Goal: Check status: Check status

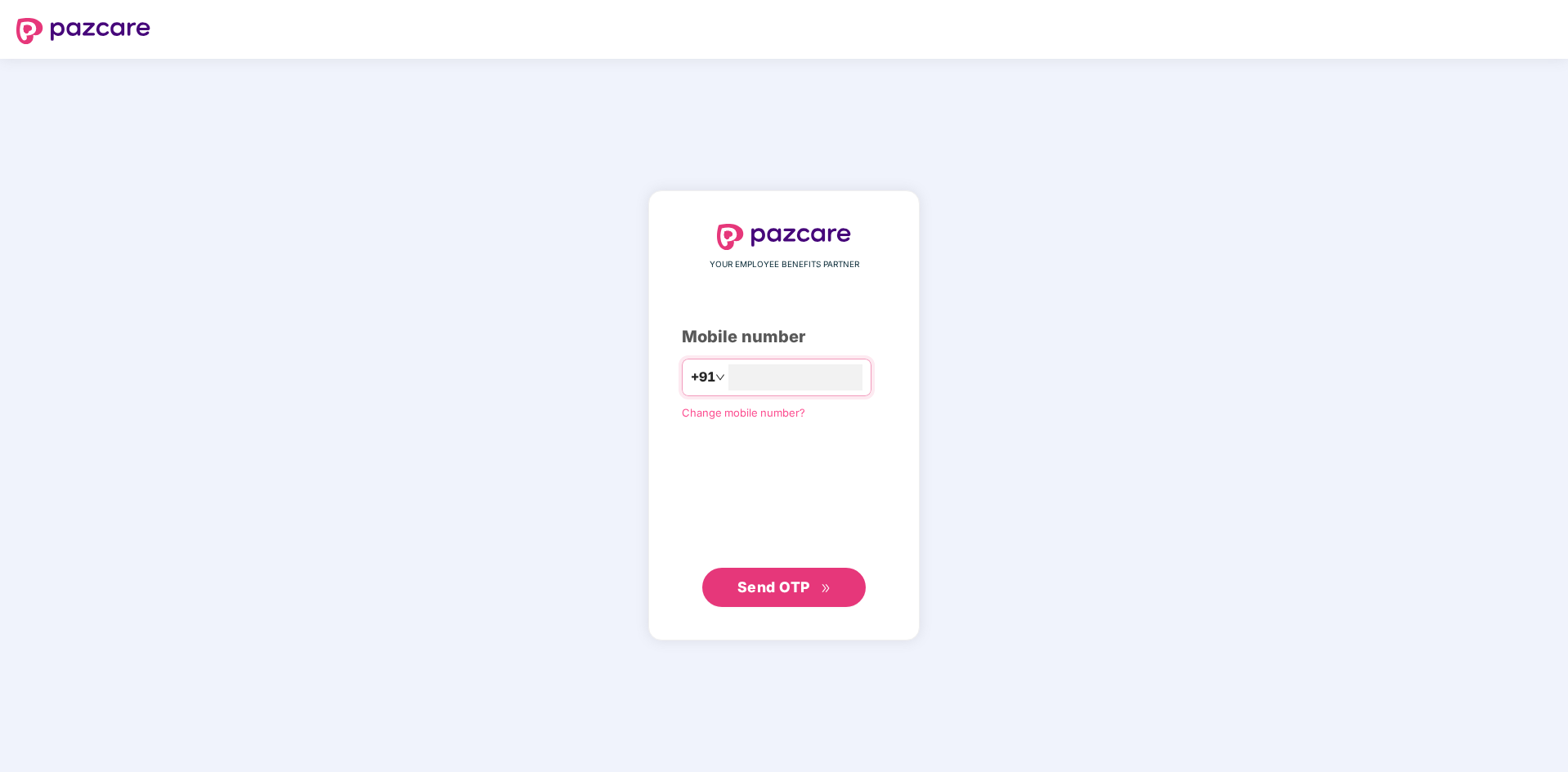
type input "**********"
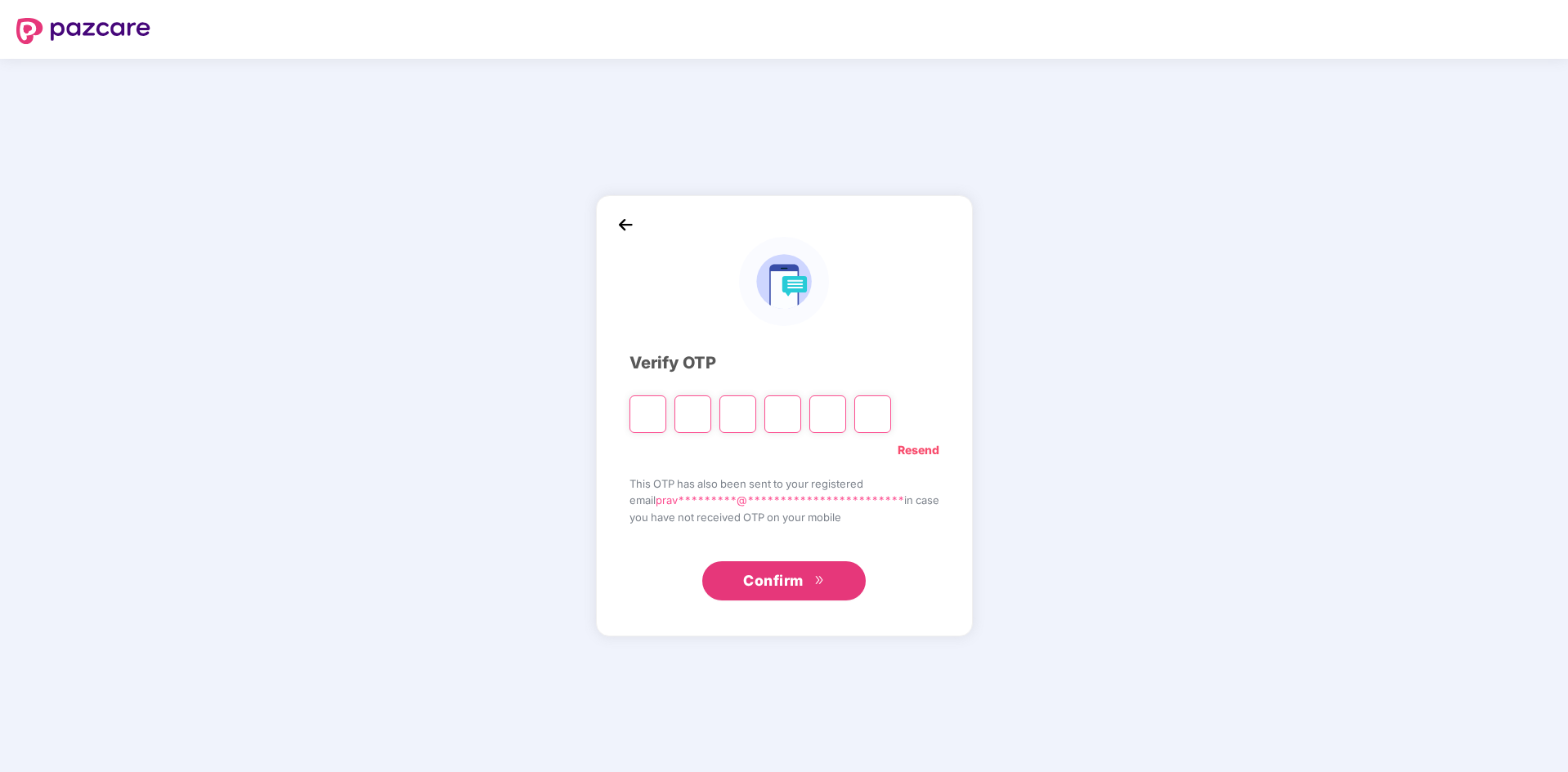
click at [638, 414] on input "Please enter verification code. Digit 1" at bounding box center [648, 415] width 37 height 38
type input "*"
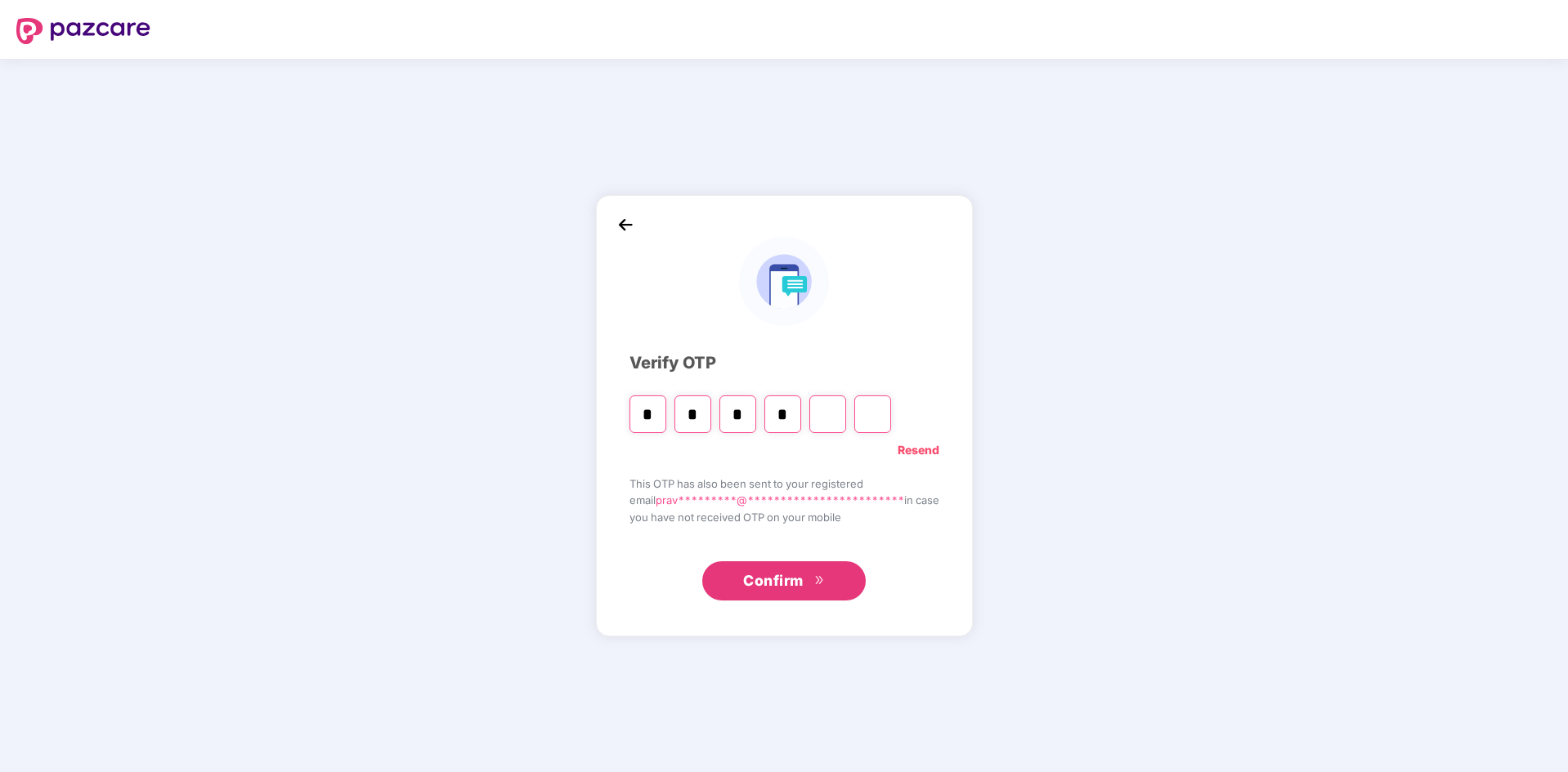
type input "*"
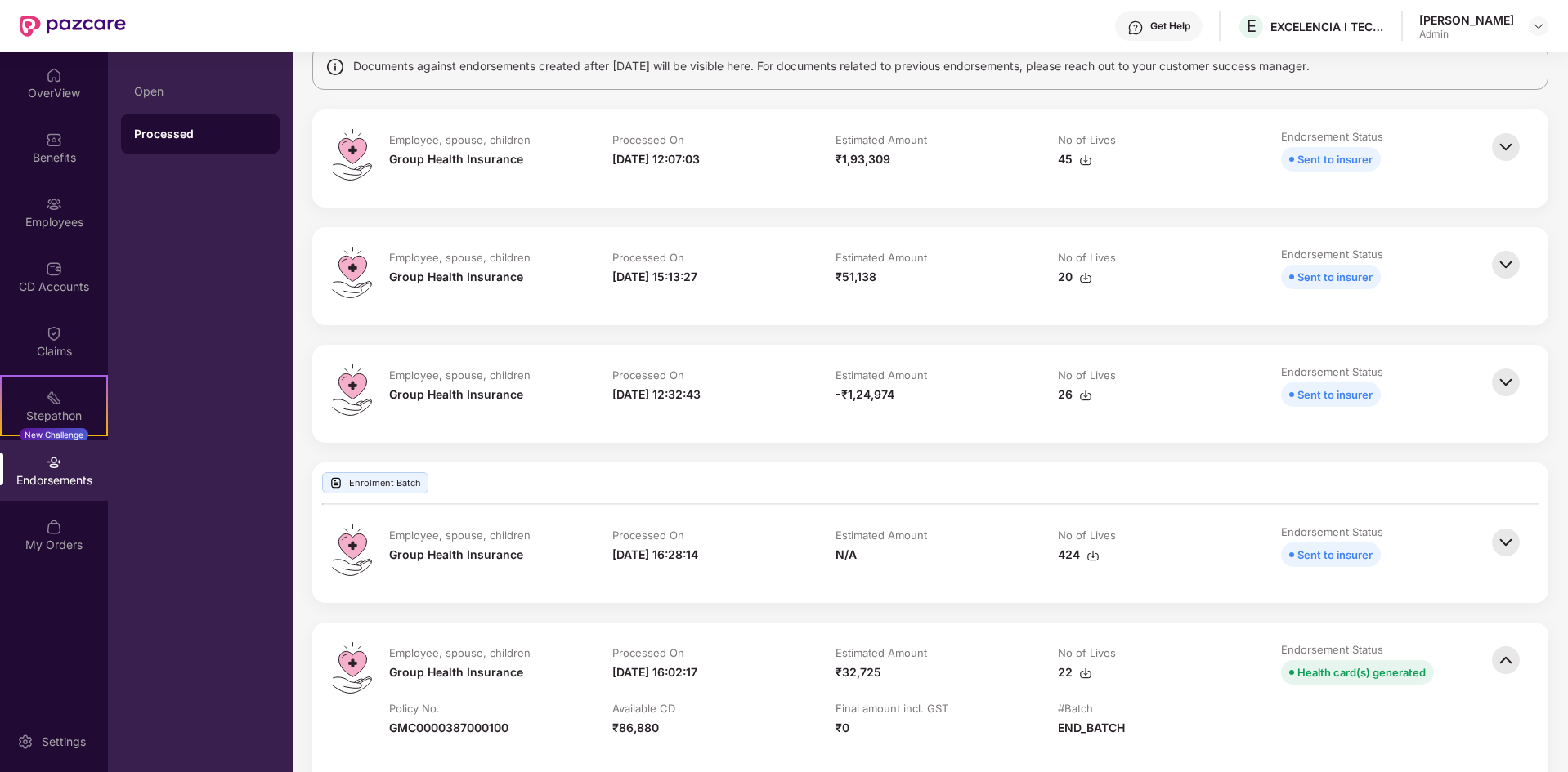
scroll to position [225, 0]
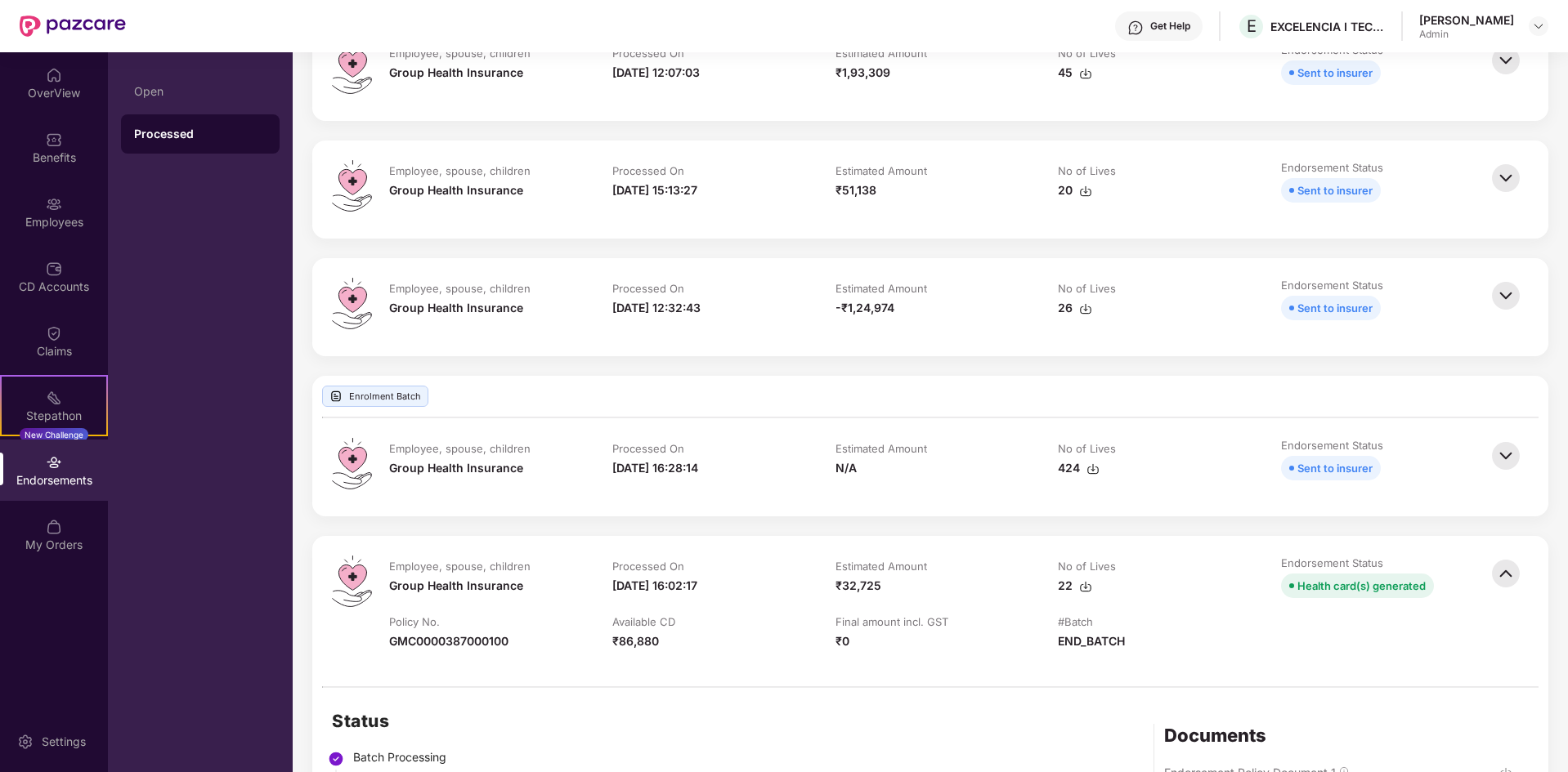
click at [1515, 465] on img at bounding box center [1506, 456] width 36 height 36
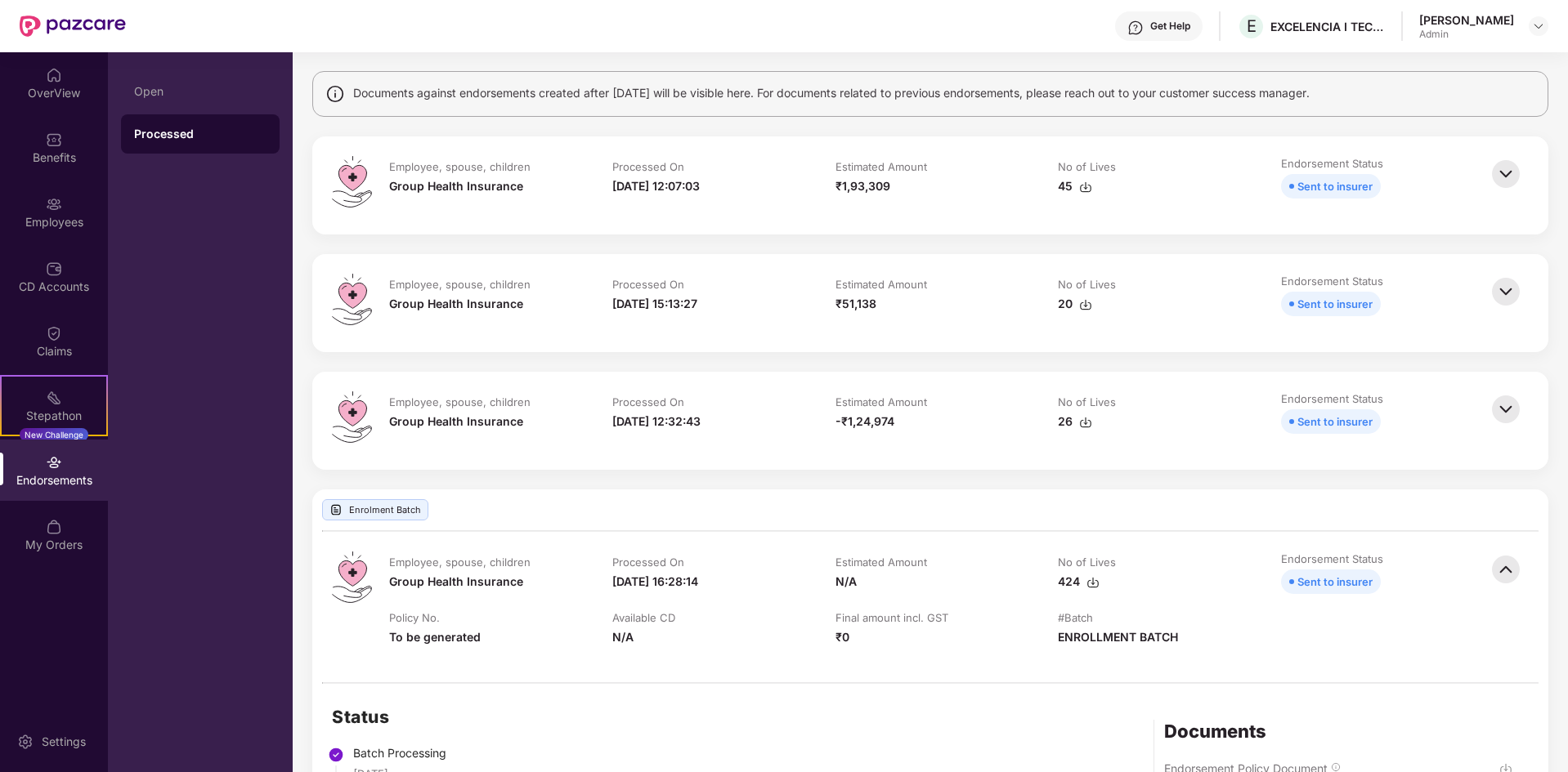
scroll to position [0, 0]
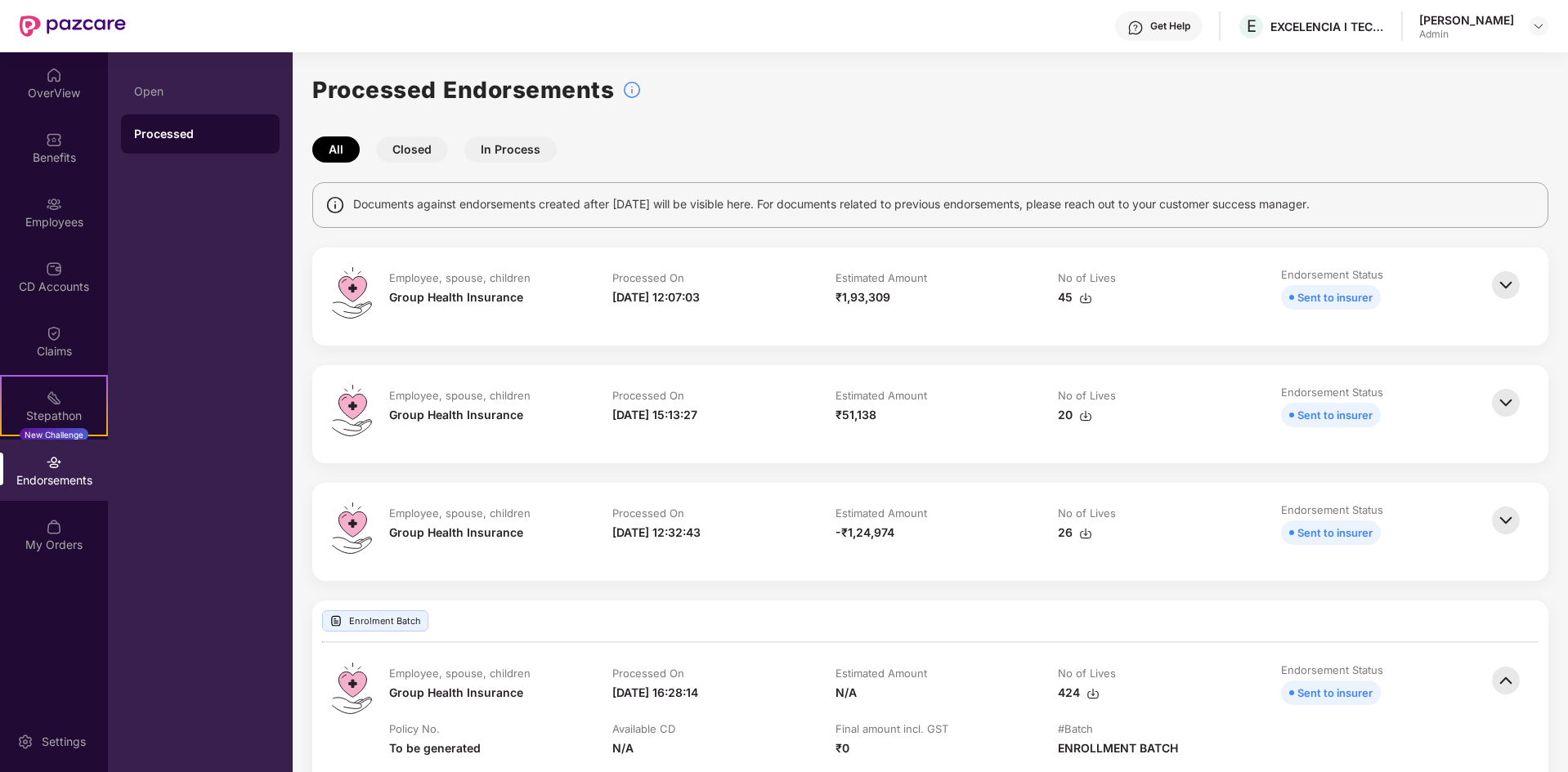
click at [1473, 288] on td "Endorsement Status Sent to insurer" at bounding box center [1376, 296] width 223 height 59
click at [1504, 282] on img at bounding box center [1506, 285] width 36 height 36
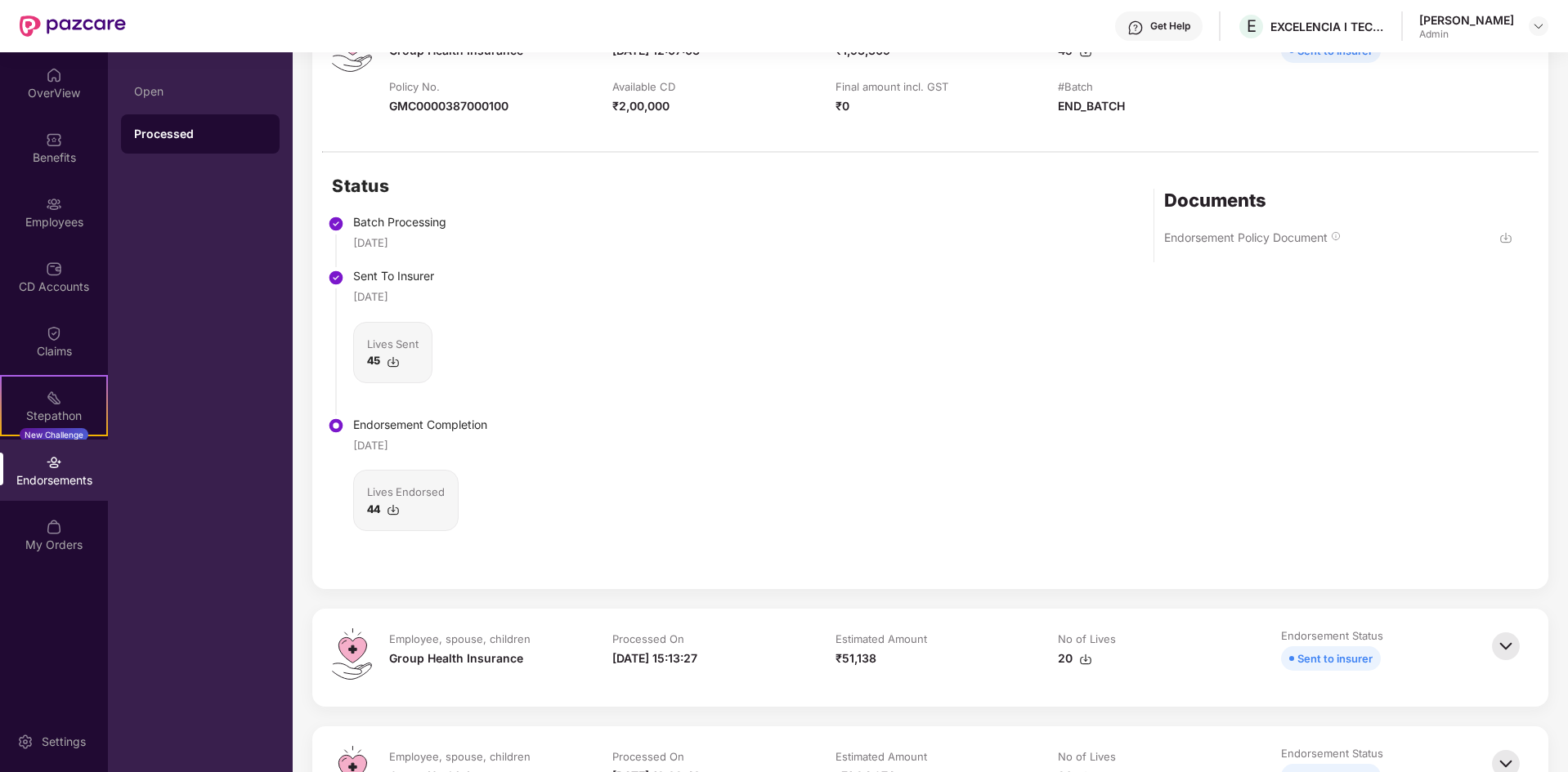
scroll to position [327, 0]
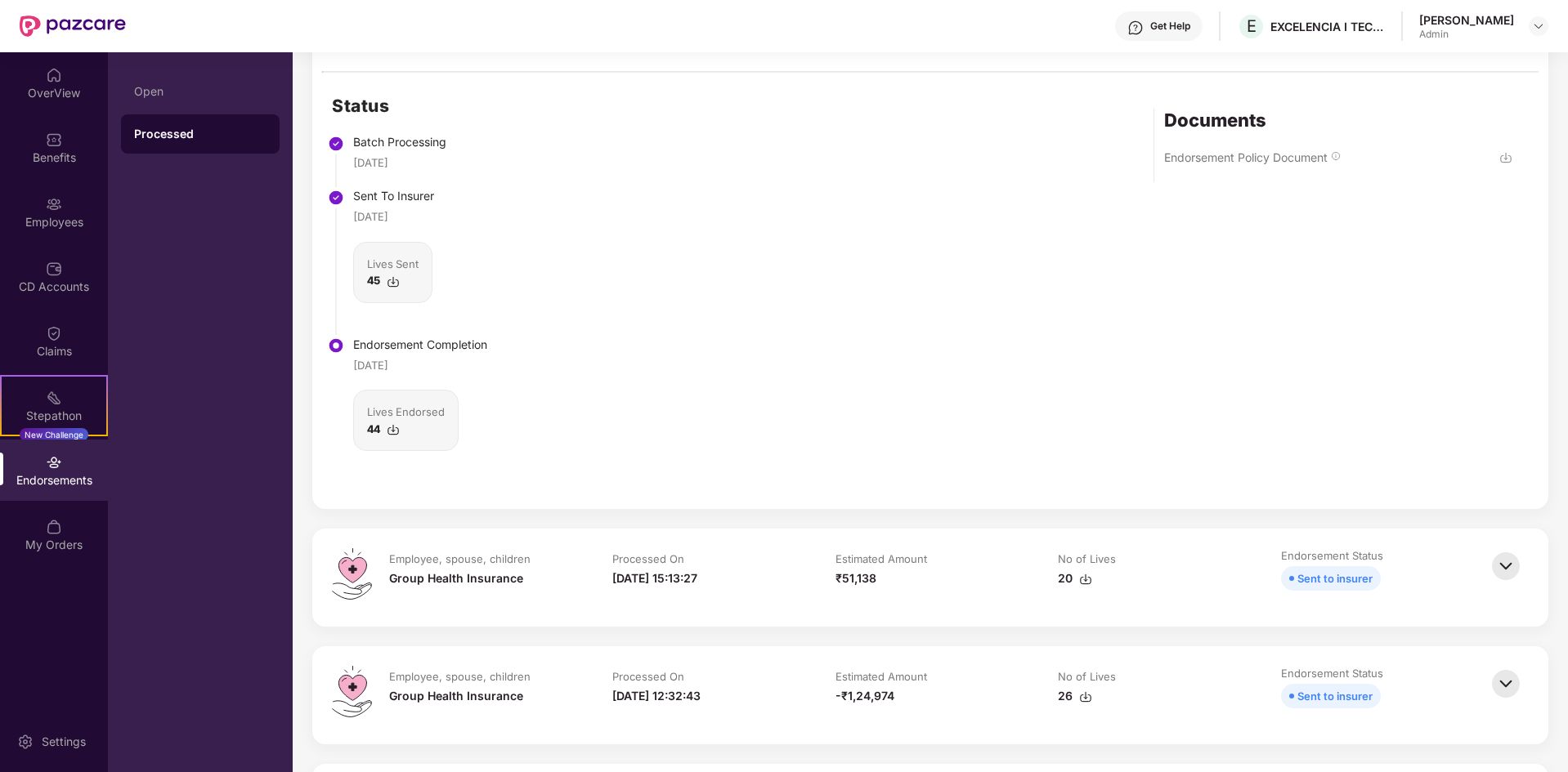
click at [391, 429] on img at bounding box center [393, 429] width 13 height 13
click at [1100, 231] on div "Status Batch Processing [DATE] Sent To Insurer [DATE] Lives Sent 45 Endorsement…" at bounding box center [930, 291] width 1236 height 436
click at [1507, 162] on img at bounding box center [1505, 157] width 13 height 13
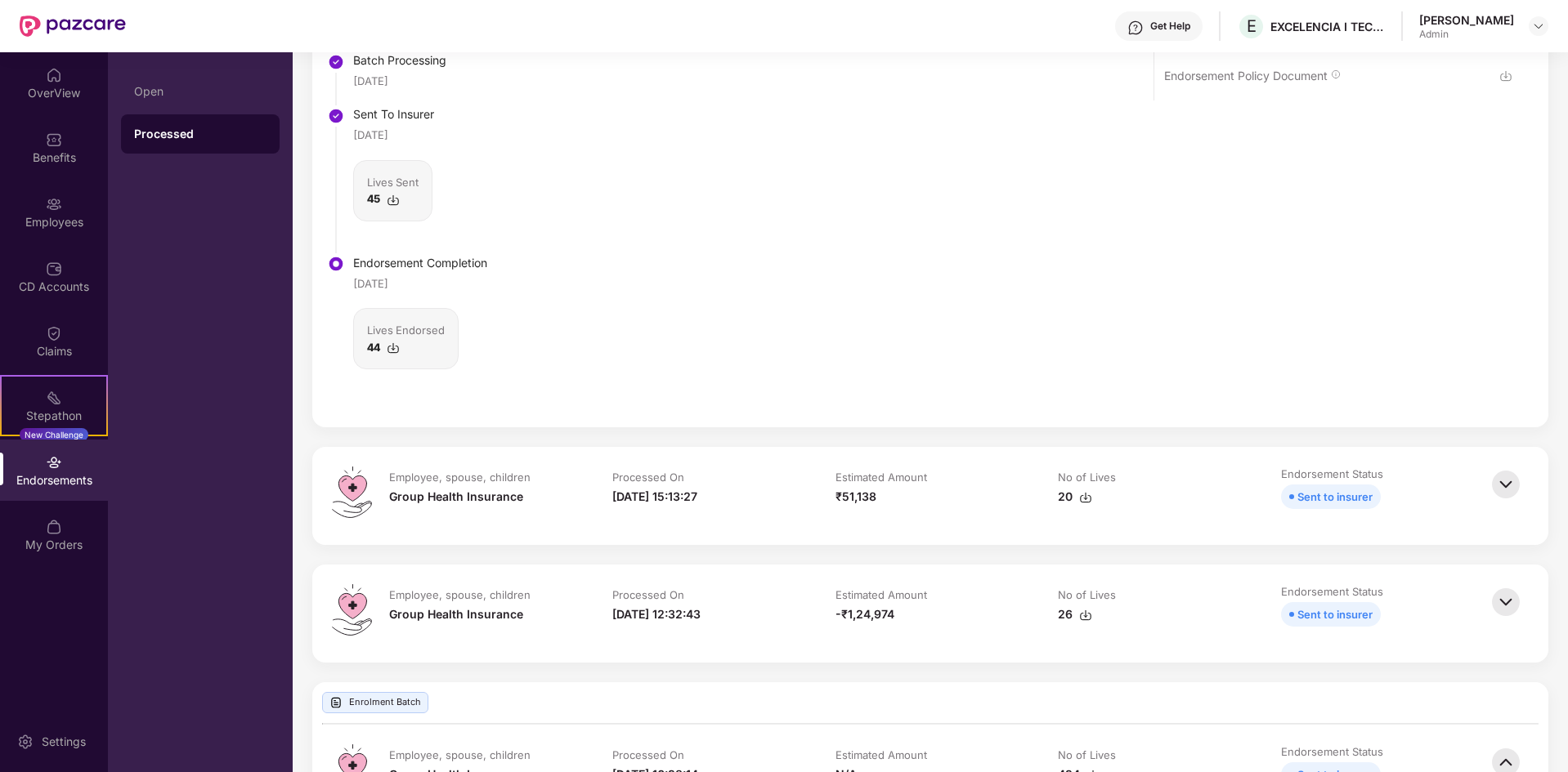
scroll to position [653, 0]
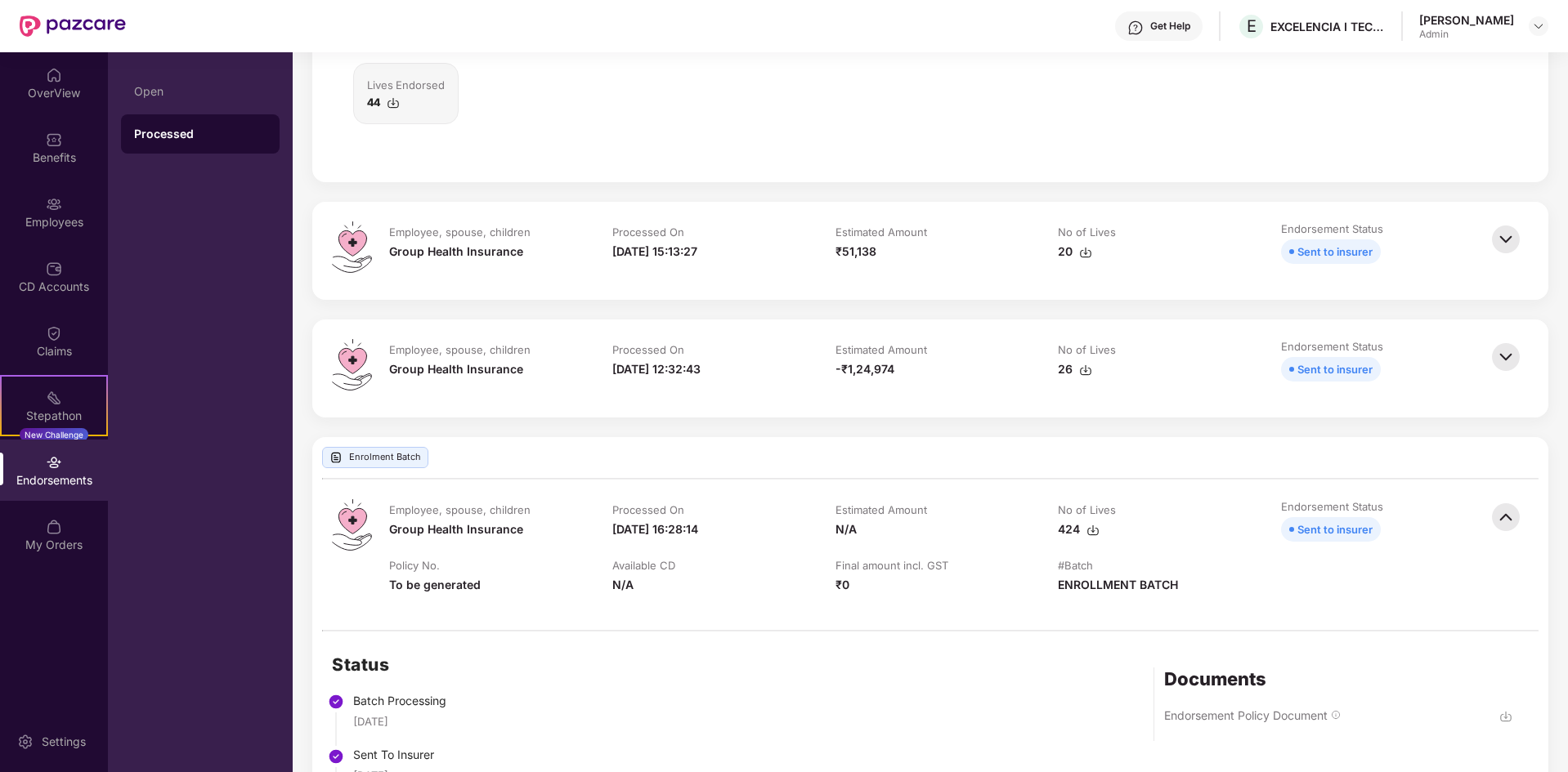
click at [1504, 242] on img at bounding box center [1506, 240] width 36 height 36
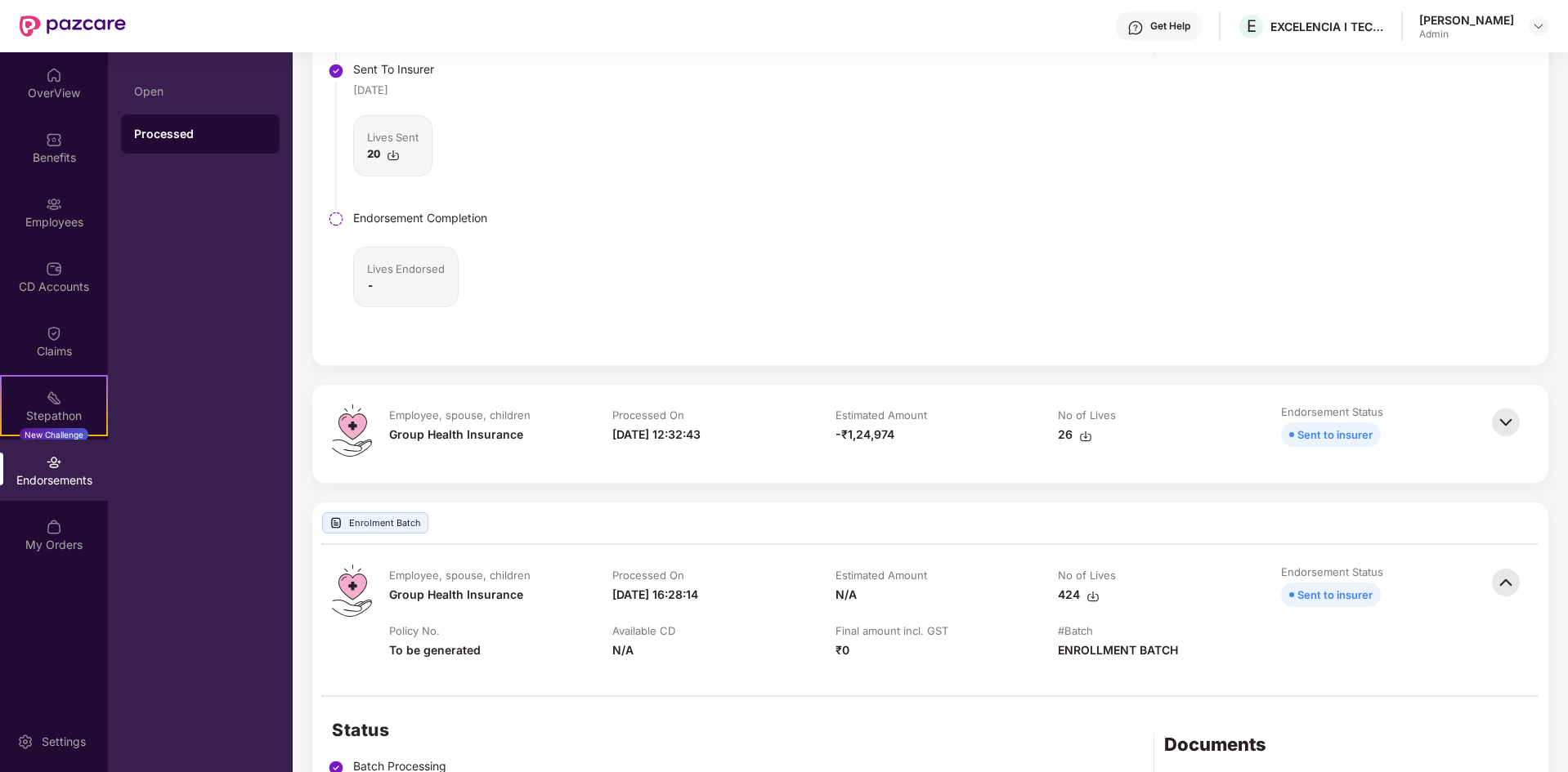
scroll to position [1062, 0]
click at [1504, 428] on img at bounding box center [1506, 422] width 36 height 36
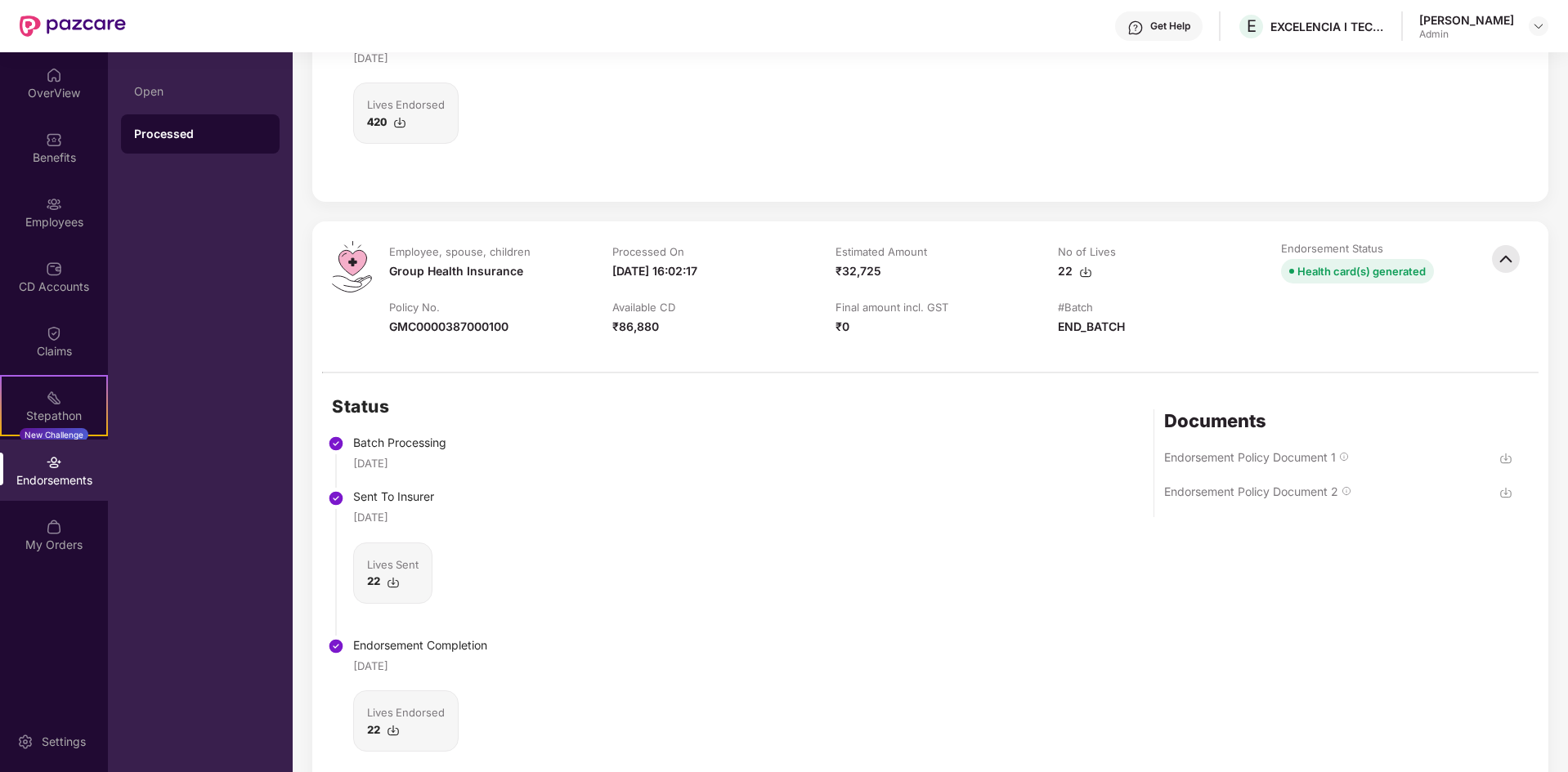
scroll to position [2642, 0]
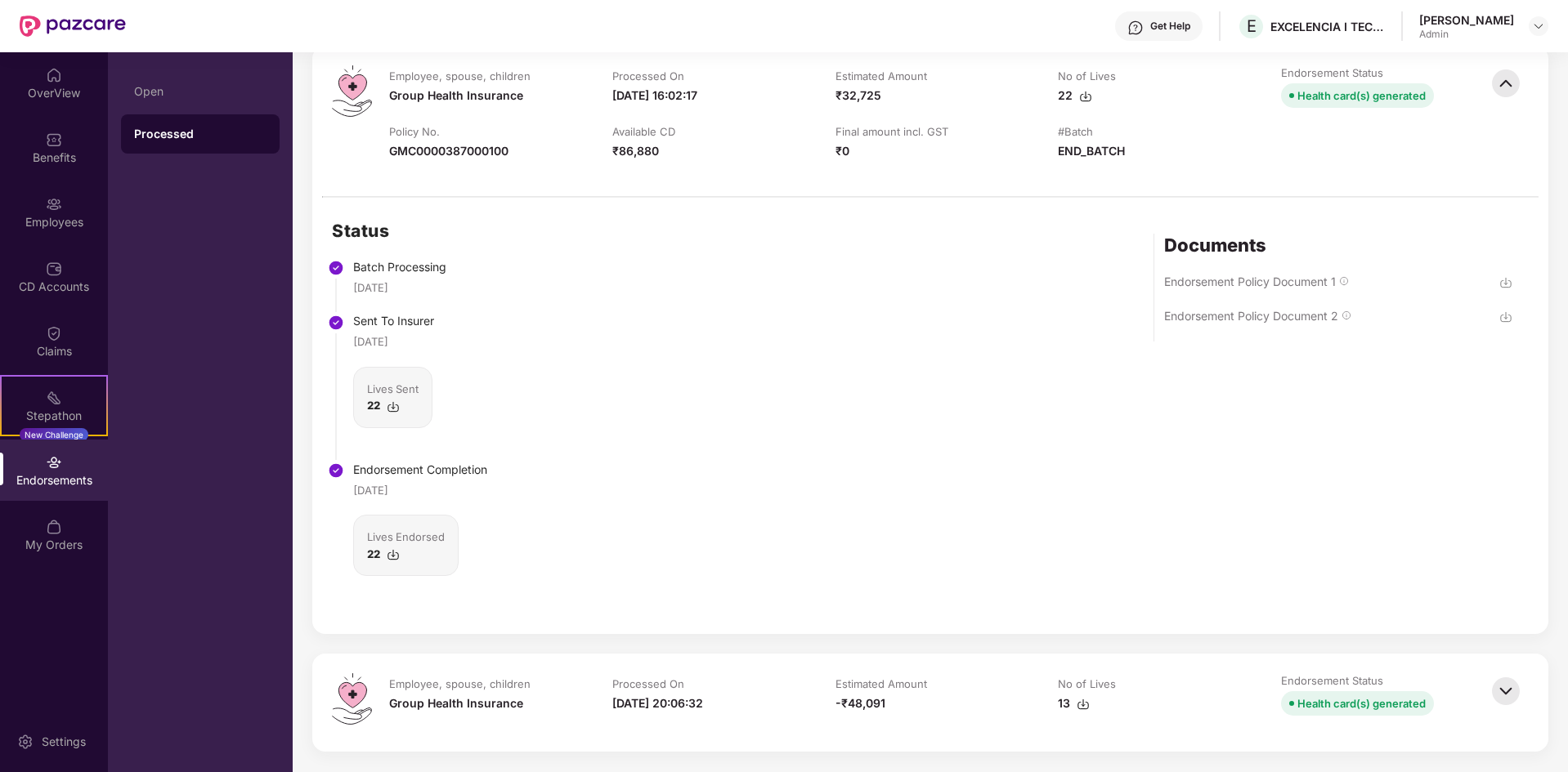
click at [1505, 283] on img at bounding box center [1505, 283] width 13 height 13
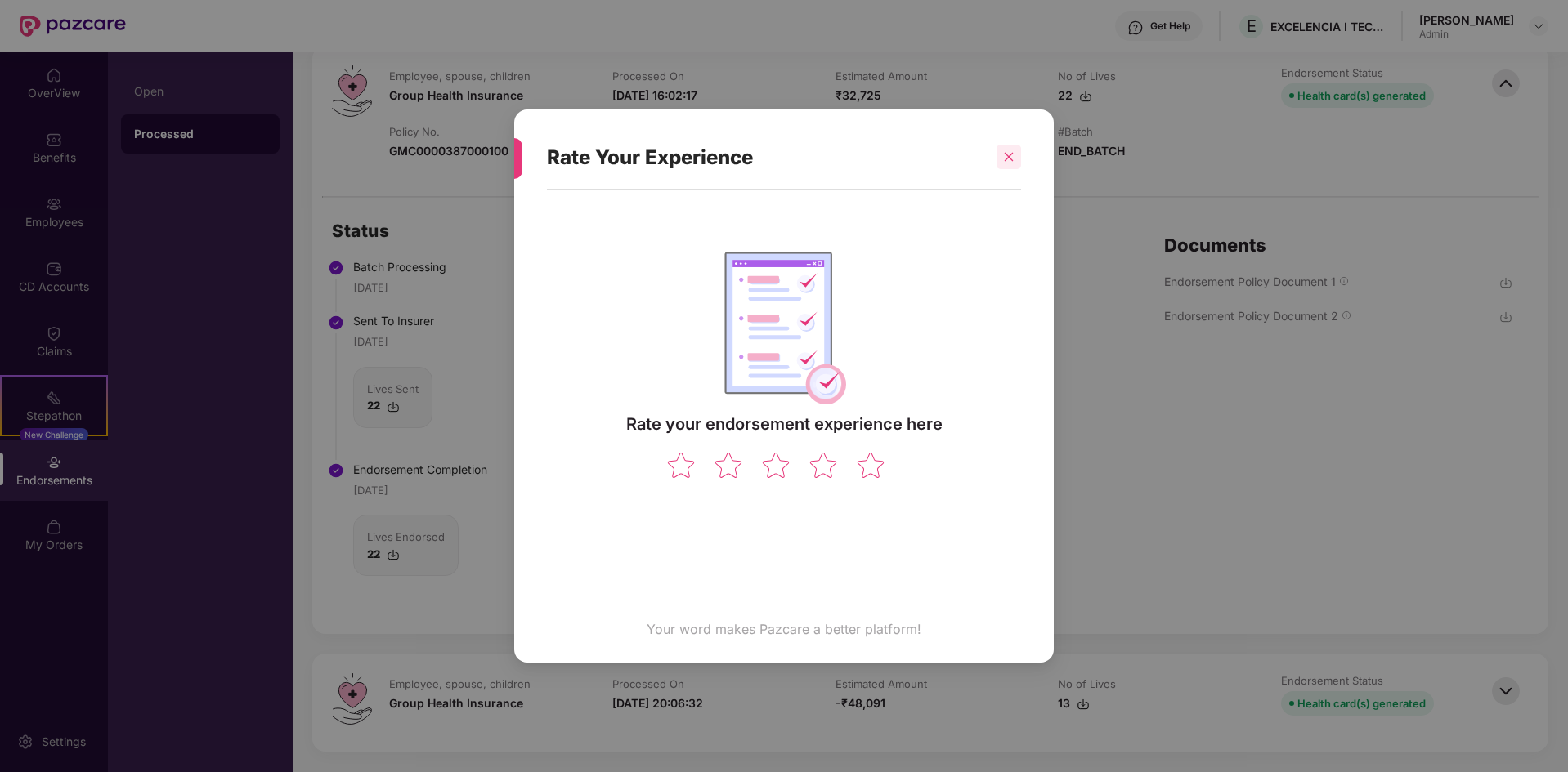
click at [1007, 154] on icon "close" at bounding box center [1008, 156] width 11 height 11
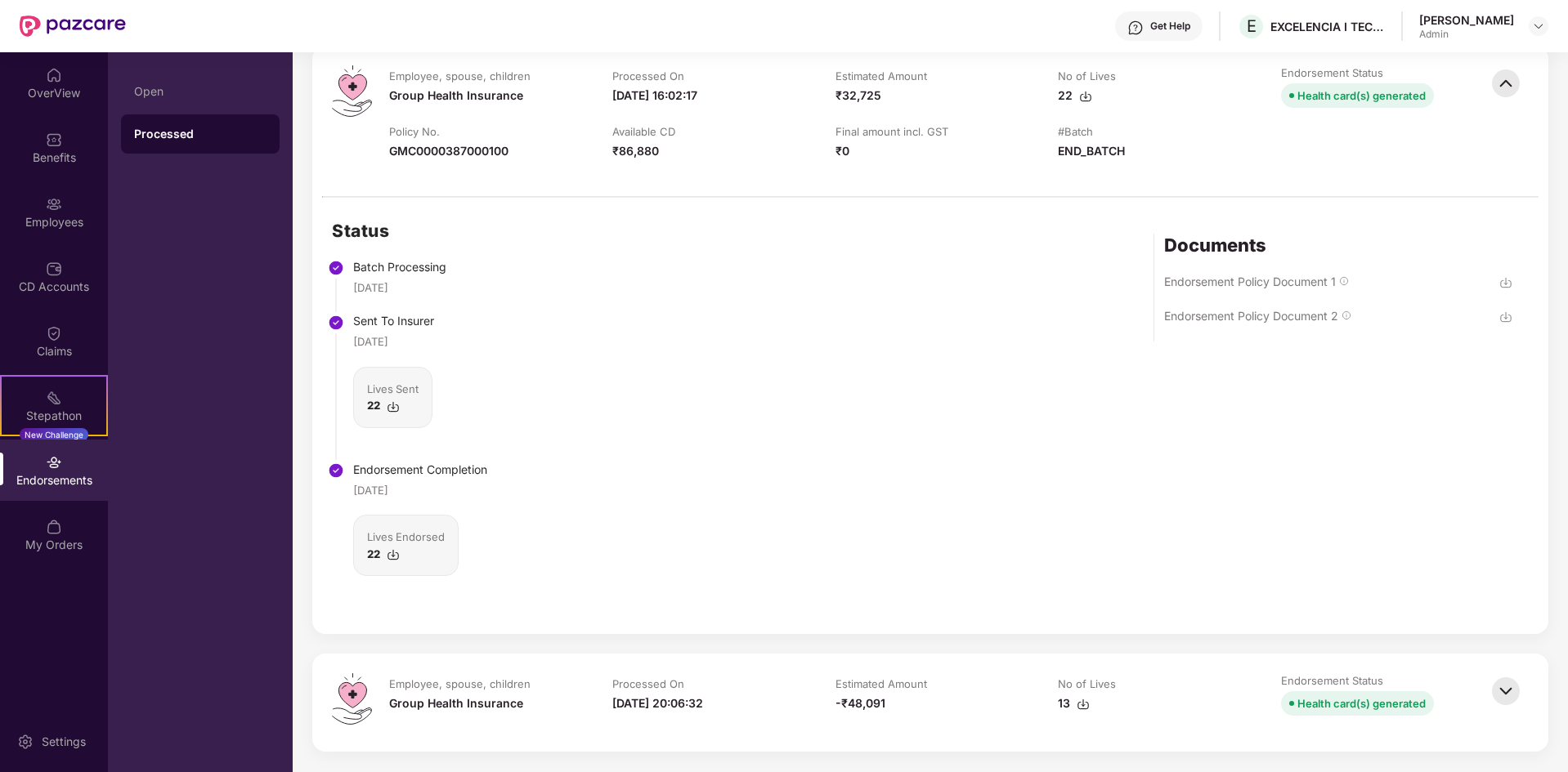
click at [1500, 683] on img at bounding box center [1506, 691] width 36 height 36
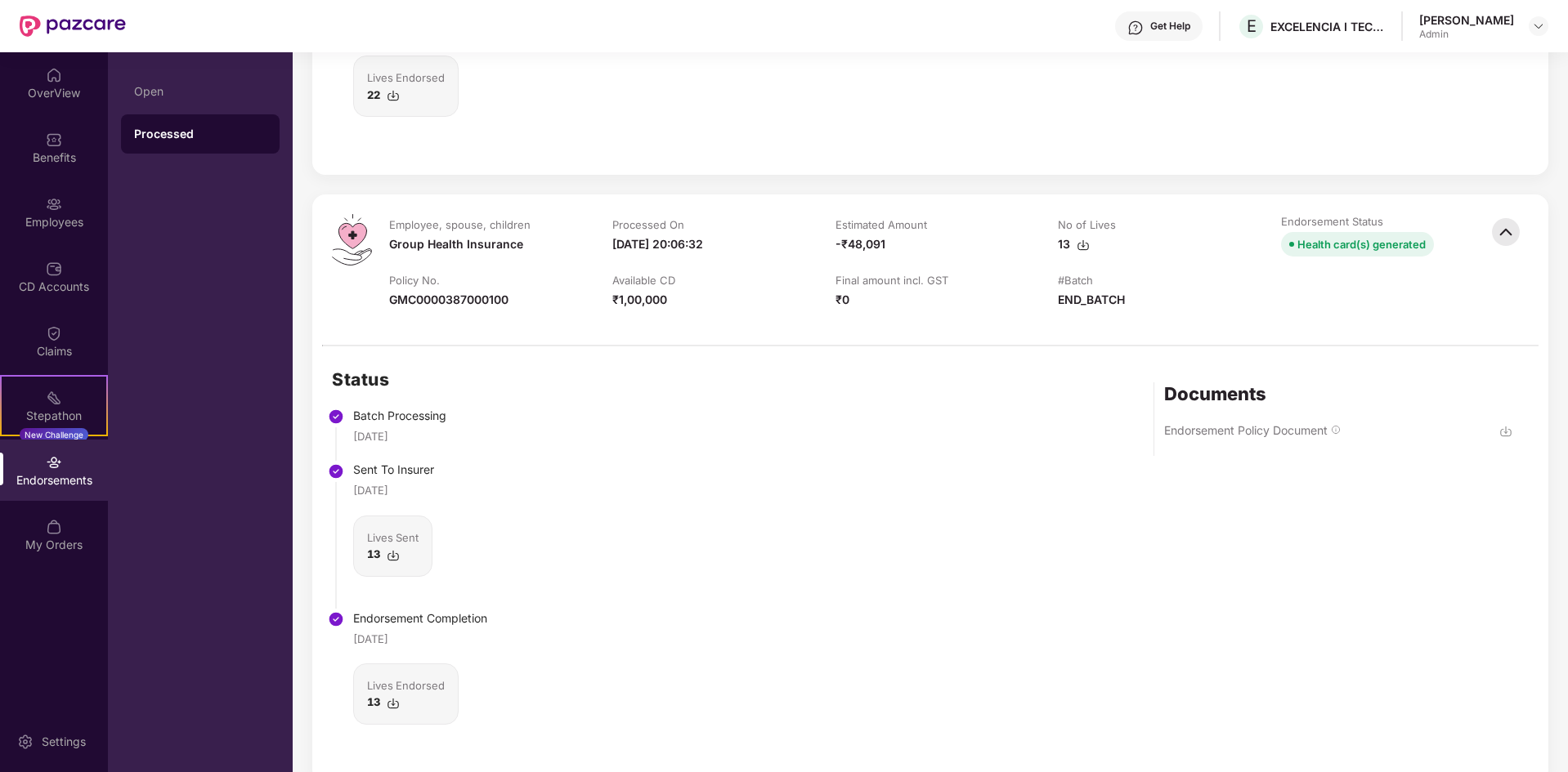
scroll to position [3133, 0]
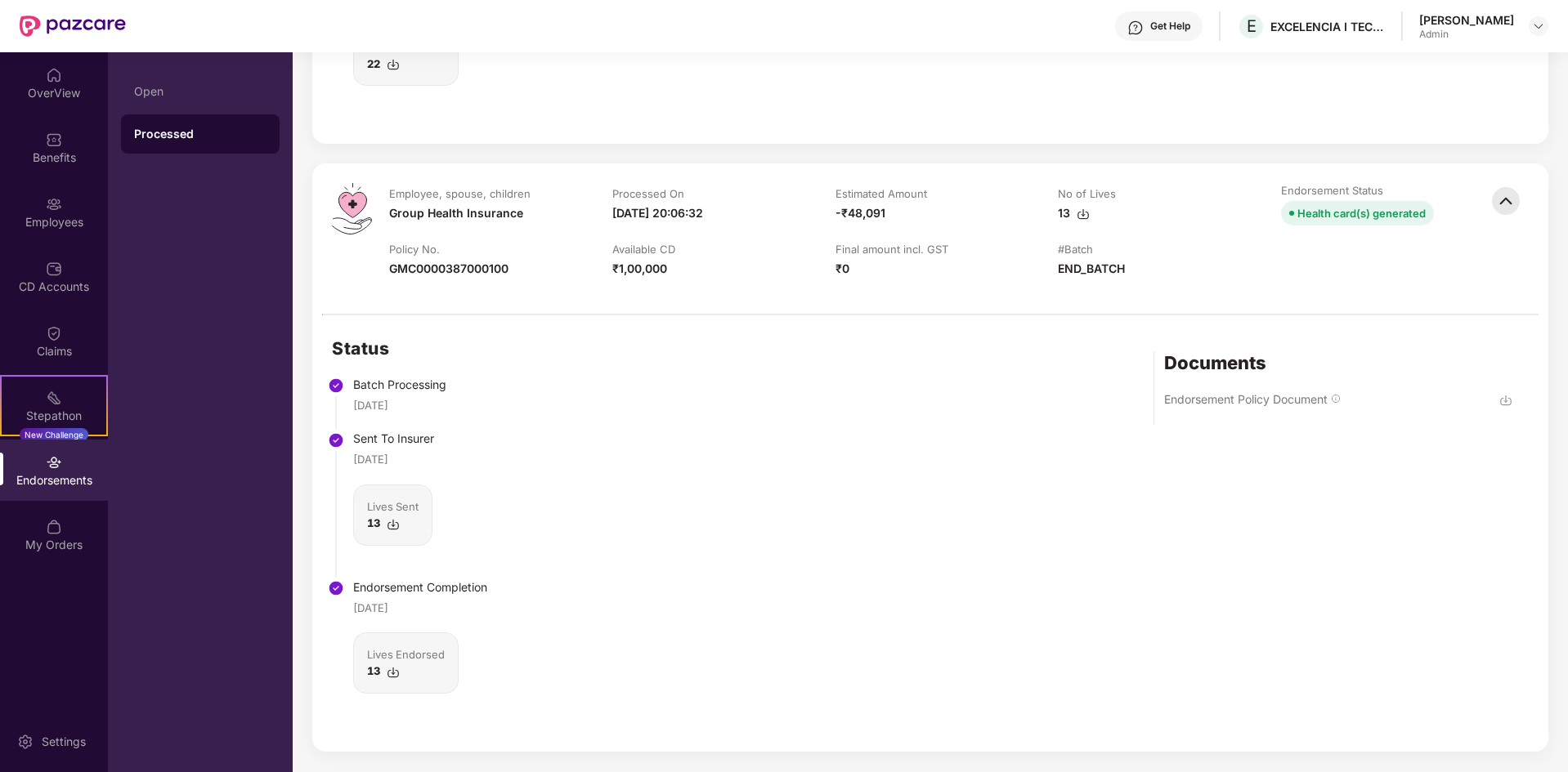
click at [1504, 397] on img at bounding box center [1505, 400] width 13 height 13
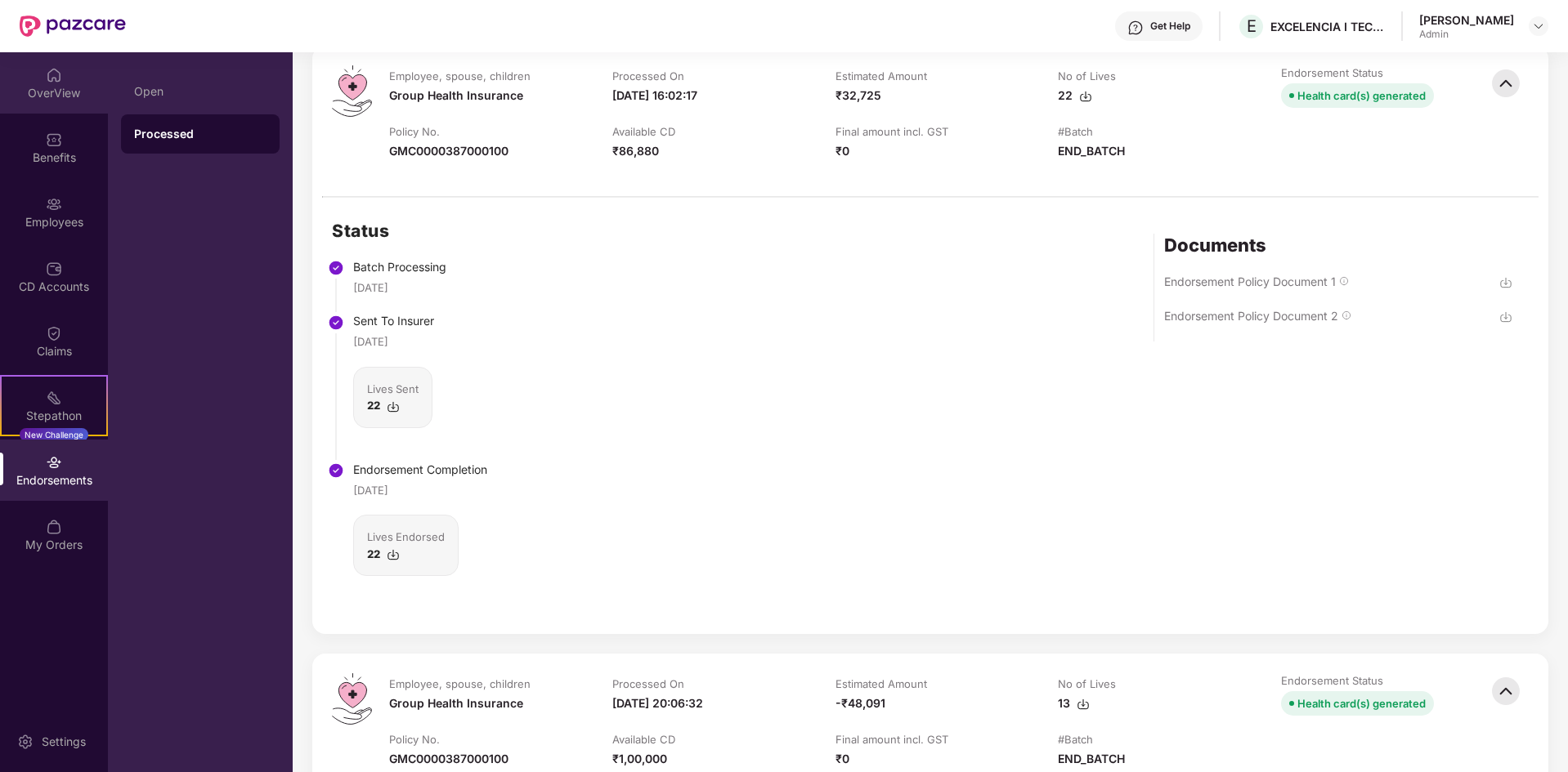
click at [39, 86] on div "OverView" at bounding box center [54, 93] width 108 height 16
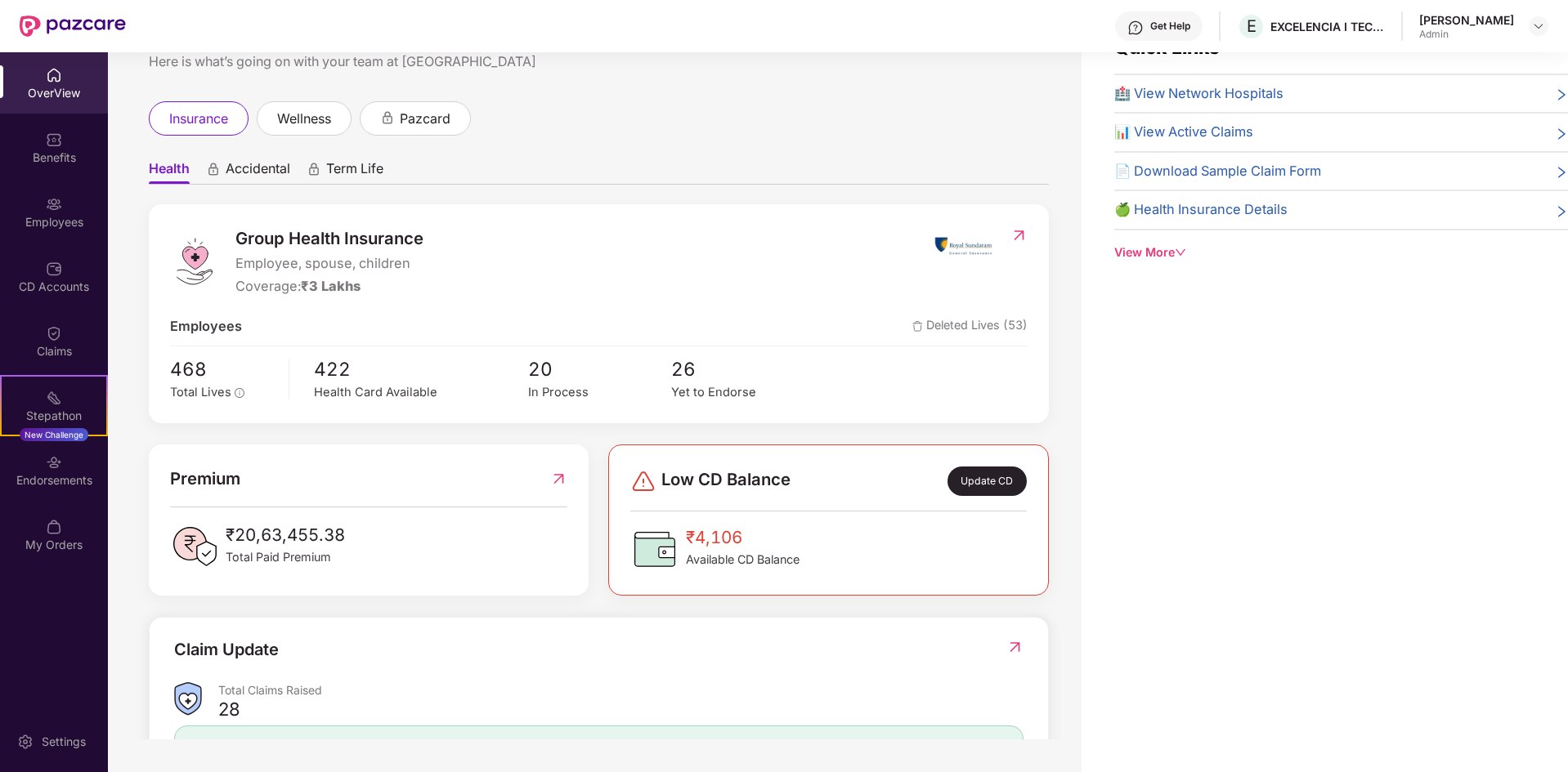
scroll to position [0, 0]
click at [52, 215] on div "Employees" at bounding box center [54, 222] width 108 height 16
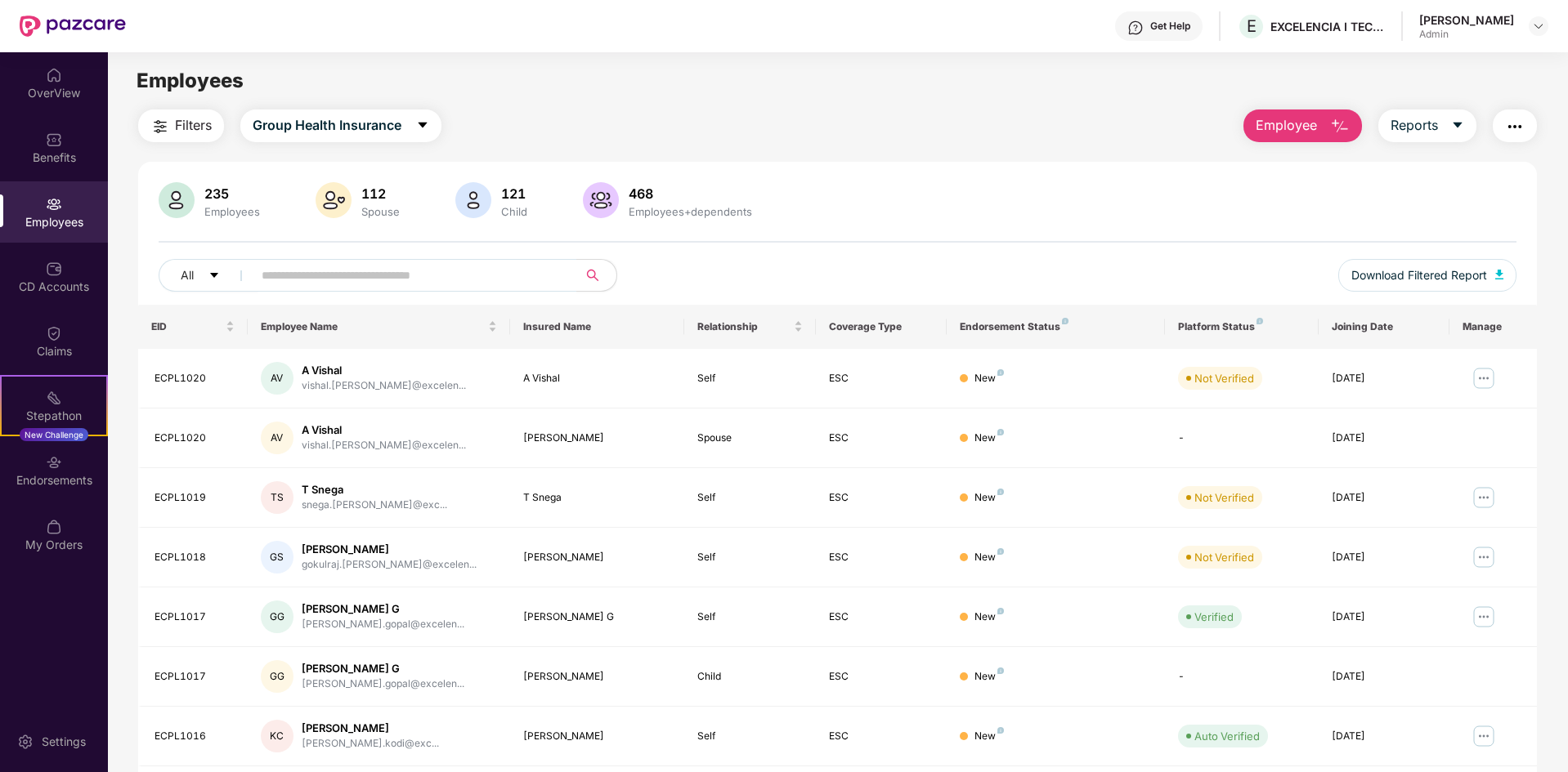
click at [523, 258] on div "235 Employees 112 Spouse 121 Child 468 Employees+dependents All Download Filter…" at bounding box center [838, 243] width 1399 height 123
click at [542, 265] on input "text" at bounding box center [408, 275] width 294 height 25
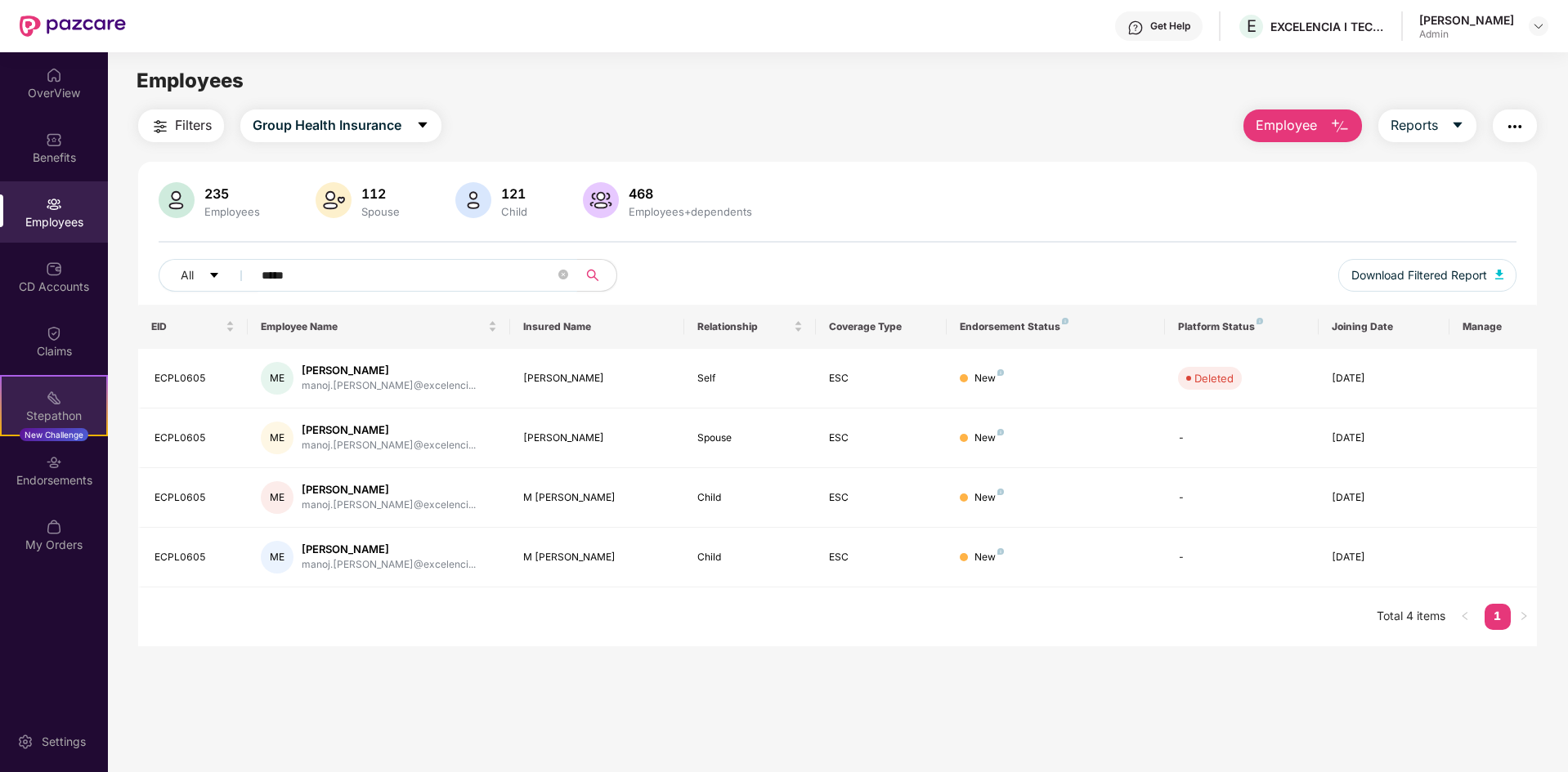
type input "*****"
click at [906, 382] on div "ESC" at bounding box center [882, 379] width 105 height 15
click at [355, 381] on div "manoj.[PERSON_NAME]@excelenci..." at bounding box center [388, 386] width 174 height 15
click at [1028, 179] on div "235 Employees 112 Spouse 121 Child 468 Employees+dependents All ***** Download …" at bounding box center [838, 404] width 1399 height 484
